Goal: Find specific page/section: Find specific page/section

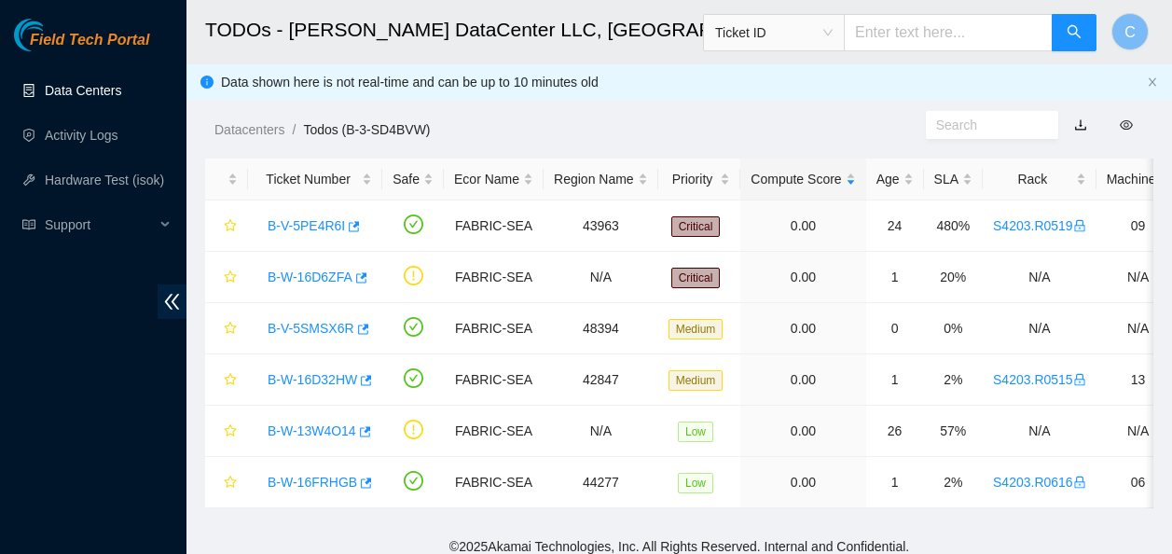
click at [76, 89] on link "Data Centers" at bounding box center [83, 90] width 76 height 15
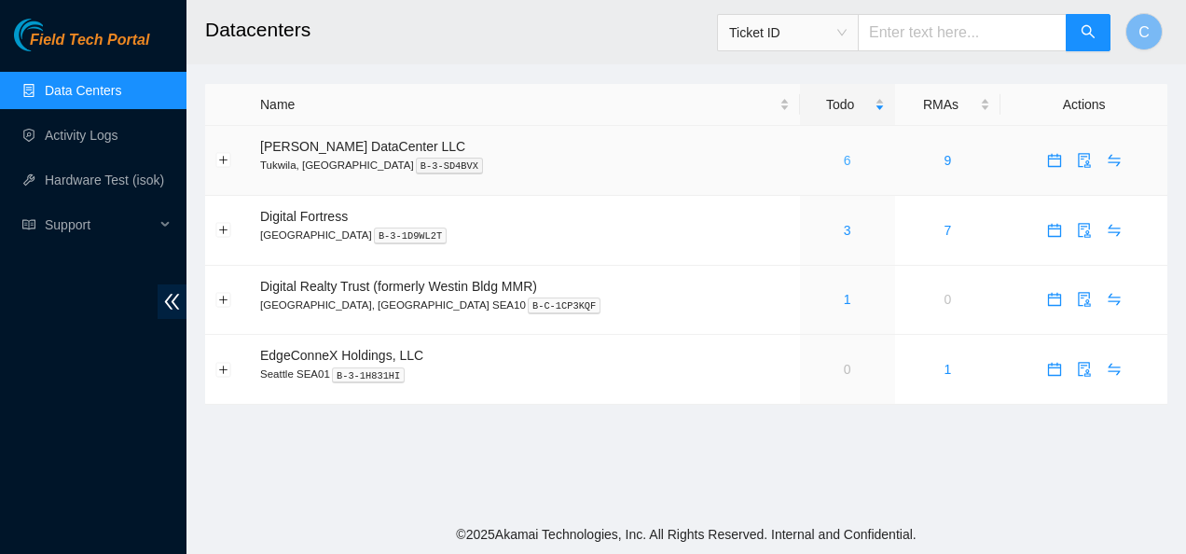
click at [844, 158] on link "6" at bounding box center [847, 160] width 7 height 15
